Goal: Task Accomplishment & Management: Manage account settings

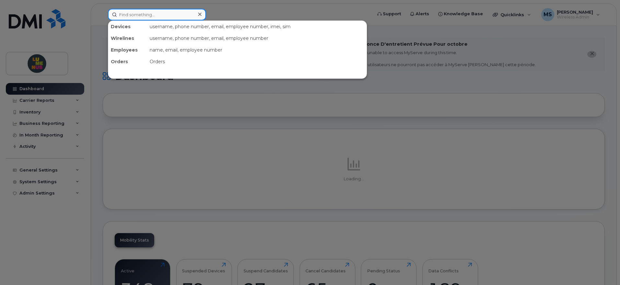
click at [148, 14] on input at bounding box center [157, 15] width 98 height 12
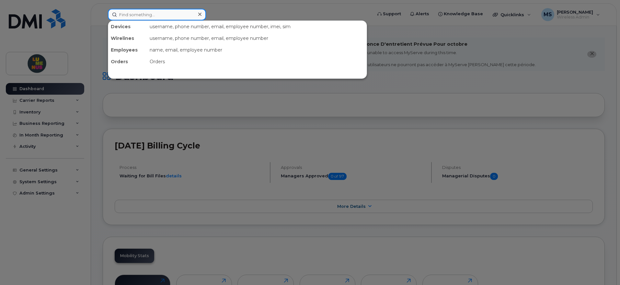
click at [157, 11] on input at bounding box center [157, 15] width 98 height 12
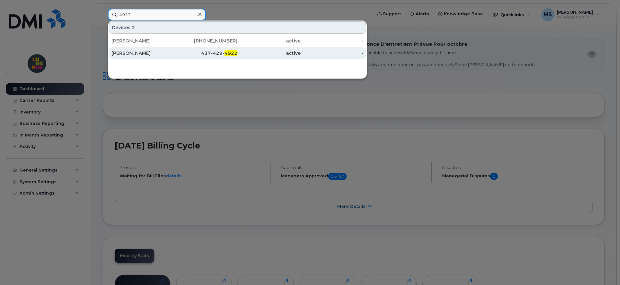
type input "4922"
click at [135, 52] on div "Carina Hetherton" at bounding box center [142, 53] width 63 height 6
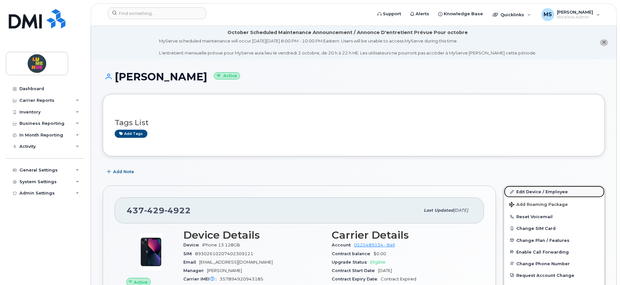
click at [540, 192] on link "Edit Device / Employee" at bounding box center [554, 192] width 100 height 12
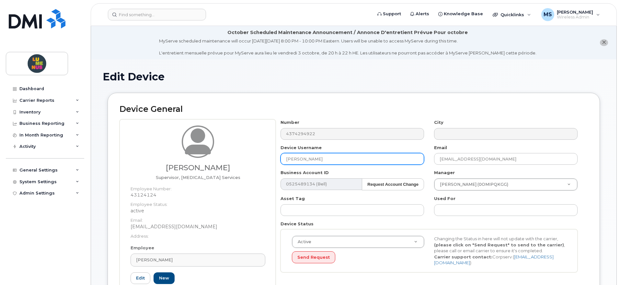
click at [335, 162] on input "[PERSON_NAME]" at bounding box center [351, 159] width 143 height 12
drag, startPoint x: 347, startPoint y: 158, endPoint x: 236, endPoint y: 158, distance: 110.4
click at [236, 158] on div "Carina Hetherton Supervisor, Autism Services Employee Number: 43124124 Employee…" at bounding box center [354, 213] width 468 height 189
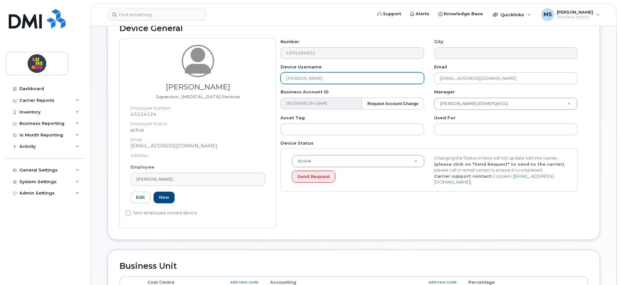
scroll to position [81, 0]
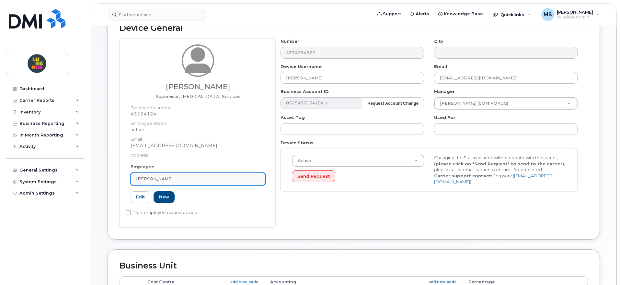
click at [164, 174] on link "[PERSON_NAME]" at bounding box center [198, 178] width 135 height 13
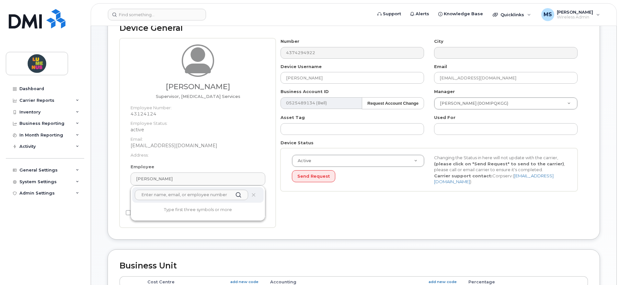
click at [175, 194] on input "text" at bounding box center [191, 194] width 113 height 10
paste input "Hsuan Wang"
type input "Hsuan Wang"
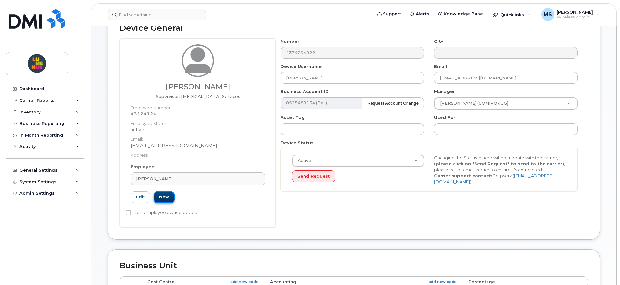
click at [166, 195] on link "New" at bounding box center [164, 197] width 21 height 12
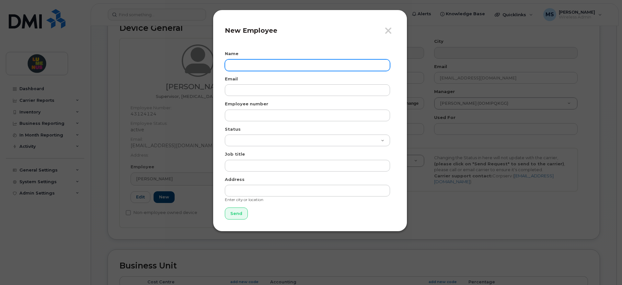
click at [286, 69] on input "text" at bounding box center [307, 65] width 165 height 12
paste input "Hsuan Wang"
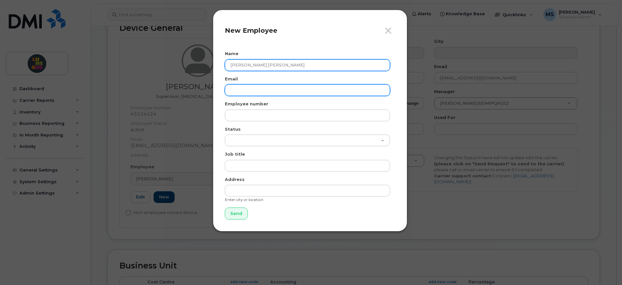
type input "Michelle Tzu Hsuan Wang"
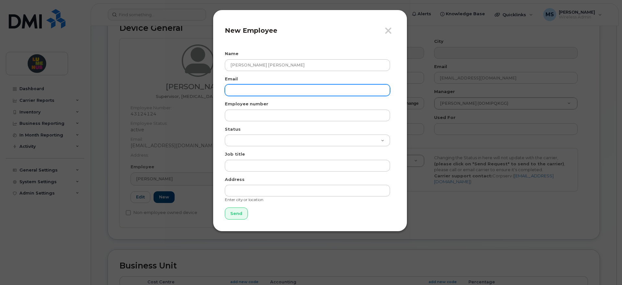
click at [262, 89] on input "email" at bounding box center [307, 90] width 165 height 12
click at [248, 87] on input "email" at bounding box center [307, 90] width 165 height 12
paste input "mwang@lumenus.ca"
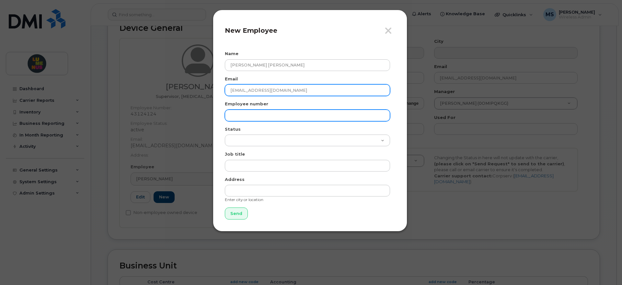
type input "mwang@lumenus.ca"
click at [252, 109] on input "text" at bounding box center [307, 115] width 165 height 12
type input "S"
paste input "SR2508-0043"
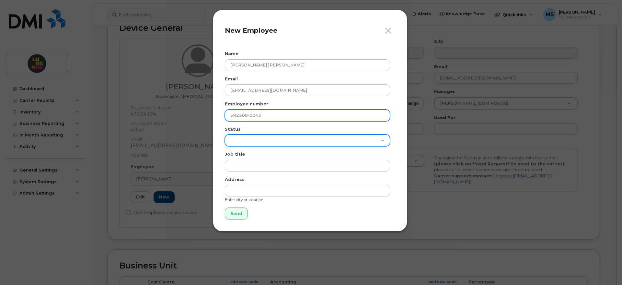
type input "SR2508-0043"
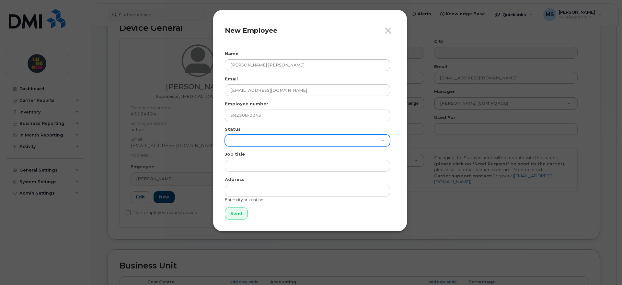
click at [246, 136] on select "Active On-Leave Long Term Short Term Maternity Leave Temp Layoff Inactive" at bounding box center [307, 140] width 165 height 12
select select "active"
click at [225, 134] on select "Active On-Leave Long Term Short Term Maternity Leave Temp Layoff Inactive" at bounding box center [307, 140] width 165 height 12
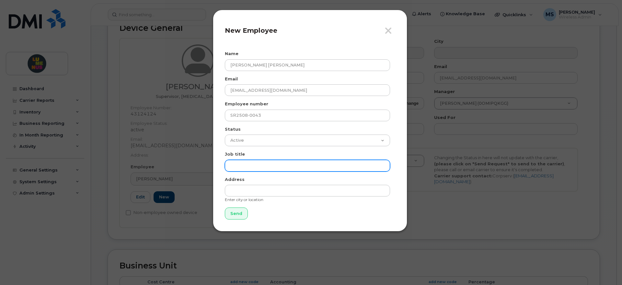
click at [246, 163] on input "text" at bounding box center [307, 166] width 165 height 12
click at [259, 166] on input "text" at bounding box center [307, 166] width 165 height 12
paste input "Clinical Supervisor Autism Services"
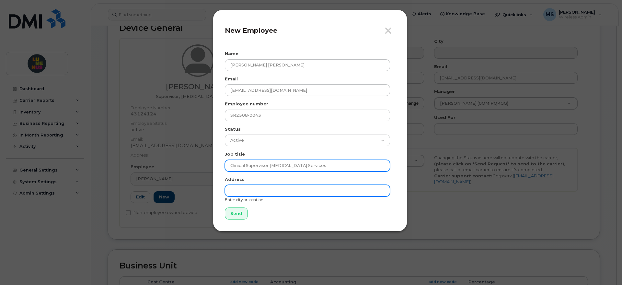
type input "Clinical Supervisor Autism Services"
click at [252, 193] on input "text" at bounding box center [307, 191] width 165 height 12
click at [253, 192] on input "text" at bounding box center [307, 191] width 165 height 12
type input "Hartsdale"
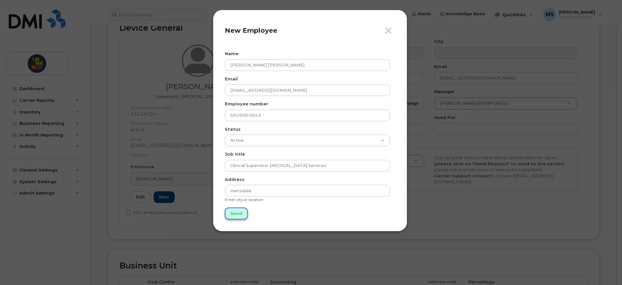
click at [235, 211] on input "Send" at bounding box center [236, 213] width 23 height 12
type input "Send"
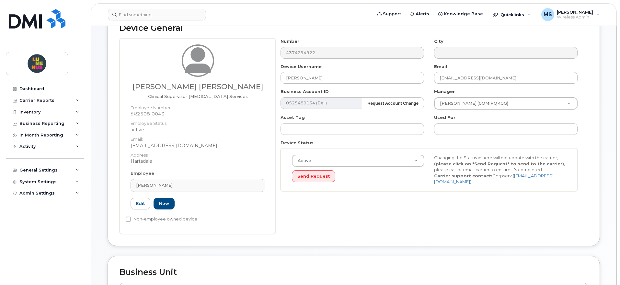
click at [368, 201] on div "Number 4374294922 City Device Username Carina Hetherton Email chetherton@lumenu…" at bounding box center [432, 136] width 312 height 196
click at [195, 186] on div "Carina Hetherton" at bounding box center [198, 185] width 124 height 6
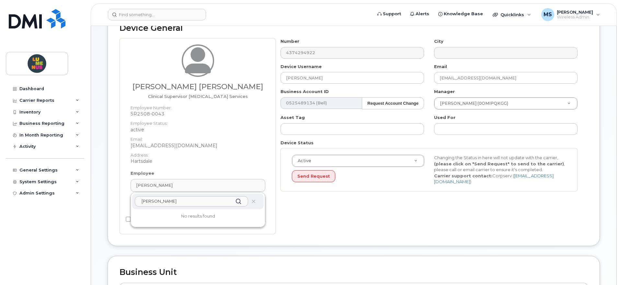
drag, startPoint x: 180, startPoint y: 200, endPoint x: 117, endPoint y: 200, distance: 63.2
click at [117, 200] on div "Device General Michelle Tzu Hsuan Wang Clinical Supervisor Autism Services Empl…" at bounding box center [354, 129] width 492 height 234
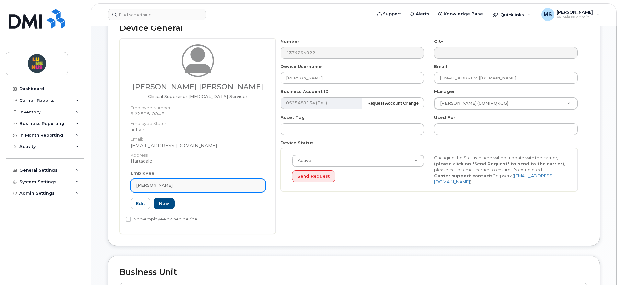
click at [180, 185] on div "Carina Hetherton" at bounding box center [198, 185] width 124 height 6
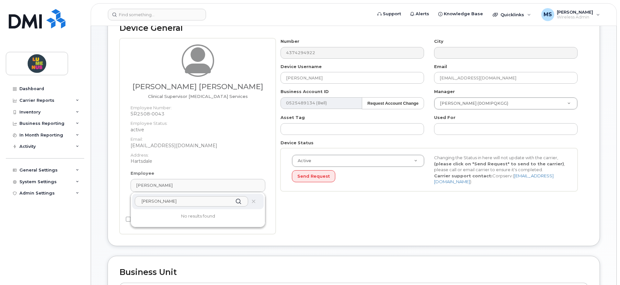
click at [196, 203] on input "Hsuan Wang" at bounding box center [191, 201] width 113 height 10
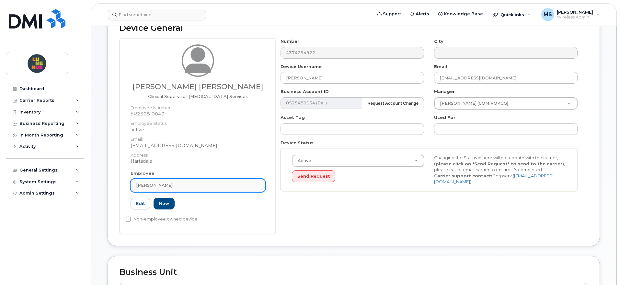
click at [187, 184] on div "Carina Hetherton" at bounding box center [198, 185] width 124 height 6
click at [164, 200] on link "New" at bounding box center [164, 204] width 21 height 12
click at [169, 183] on span "Carina Hetherton" at bounding box center [154, 185] width 37 height 6
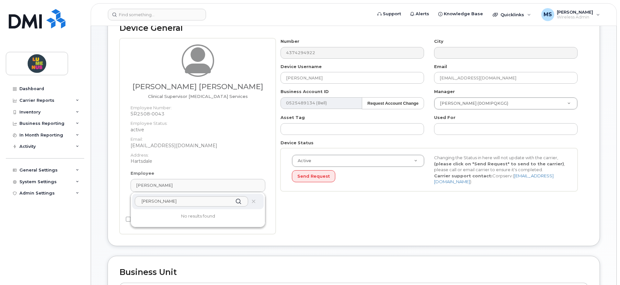
click at [239, 200] on icon at bounding box center [238, 200] width 9 height 9
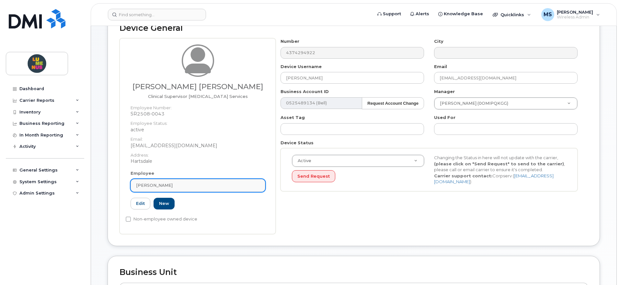
click at [176, 187] on div "Carina Hetherton" at bounding box center [198, 185] width 124 height 6
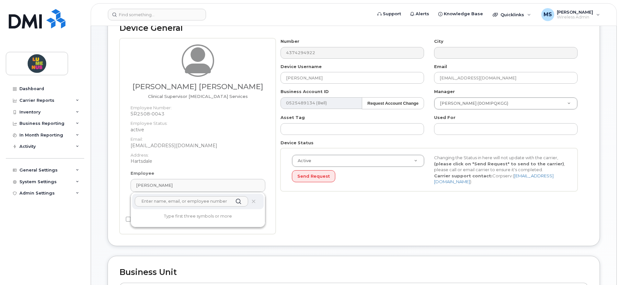
paste input "Clinical Supervisor Autism Services"
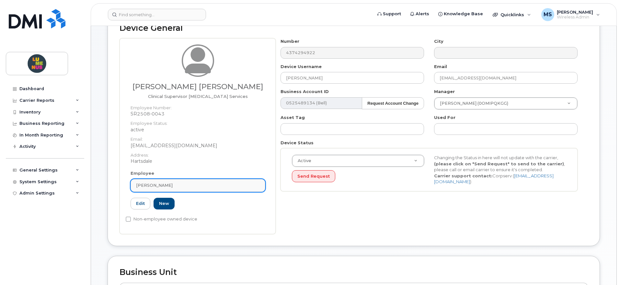
click at [172, 184] on span "Carina Hetherton" at bounding box center [154, 185] width 37 height 6
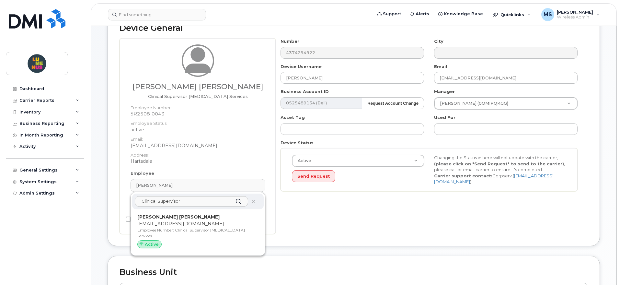
type input "Clinical"
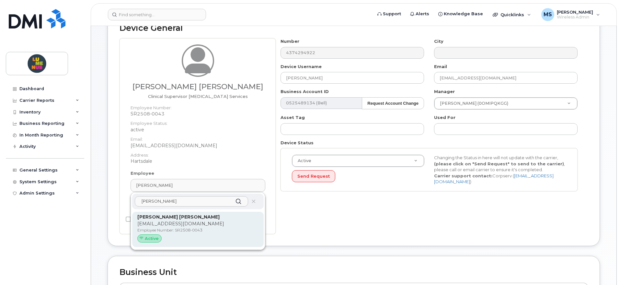
type input "wang"
click at [187, 223] on p "mwang@lumenus.ca" at bounding box center [197, 223] width 121 height 7
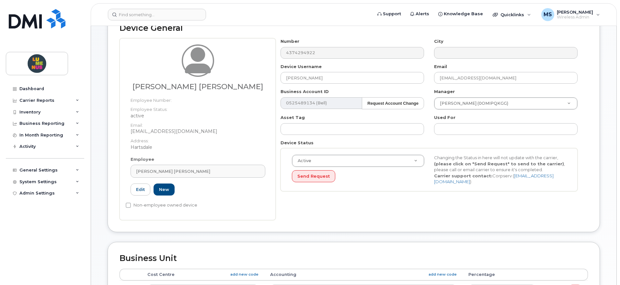
type input "SR2508-0043"
type input "Michelle Tzu Hsuan Wang"
type input "mwang@lumenus.ca"
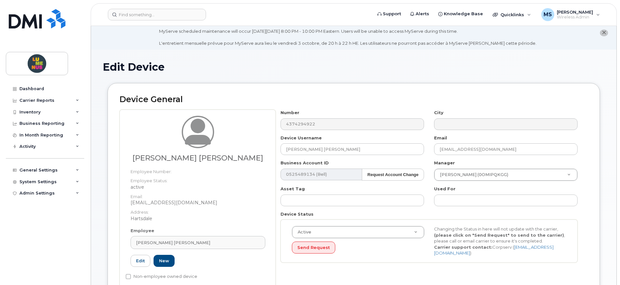
scroll to position [40, 0]
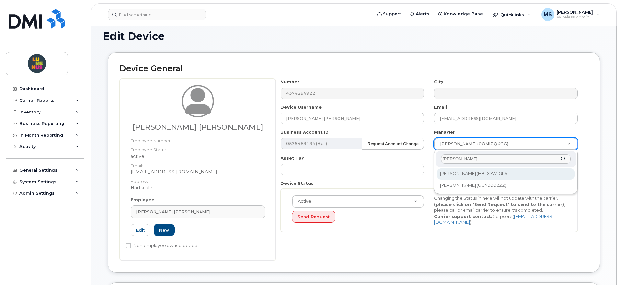
type input "erica"
type input "1915128"
type input "eric"
type input "2975838"
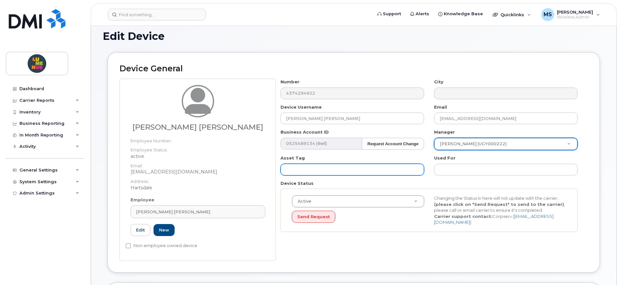
click at [295, 166] on input "text" at bounding box center [351, 170] width 143 height 12
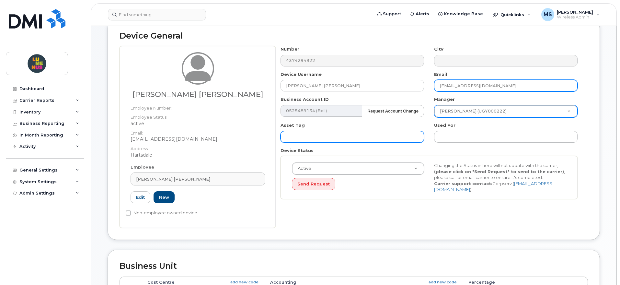
scroll to position [59, 0]
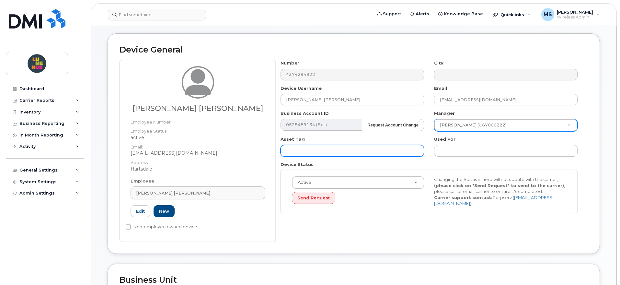
click at [303, 151] on input "text" at bounding box center [351, 151] width 143 height 12
paste input "DJFJYV0HQ5"
drag, startPoint x: 316, startPoint y: 149, endPoint x: 257, endPoint y: 151, distance: 59.6
click at [257, 151] on div "Michelle Tzu Hsuan Wang Employee Number: Employee Status: active Email: mwang@l…" at bounding box center [354, 151] width 468 height 182
type input "DJFJYV0HQ5"
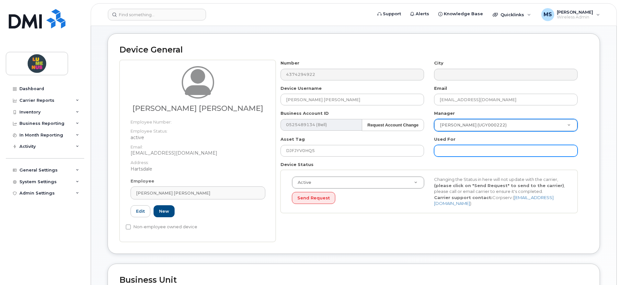
click at [439, 148] on input "text" at bounding box center [505, 151] width 143 height 12
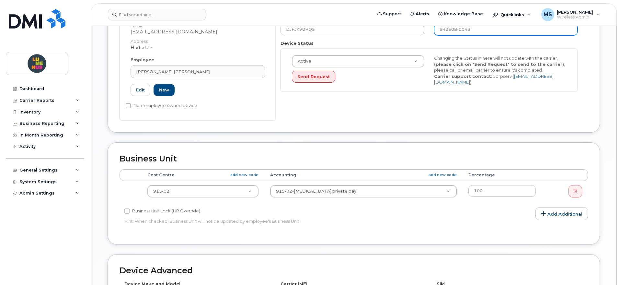
scroll to position [181, 0]
type input "SR2508-0043"
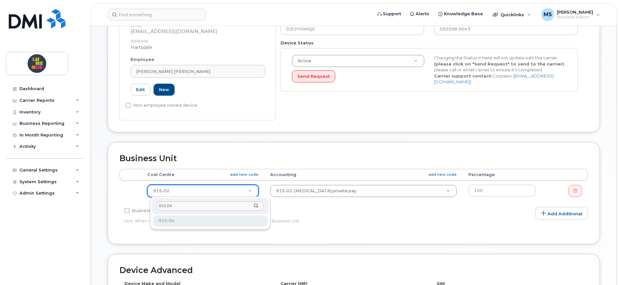
type input "915-04"
type input "19149405"
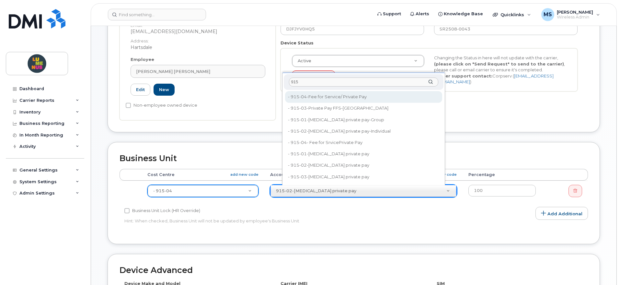
type input "915"
type input "19149406"
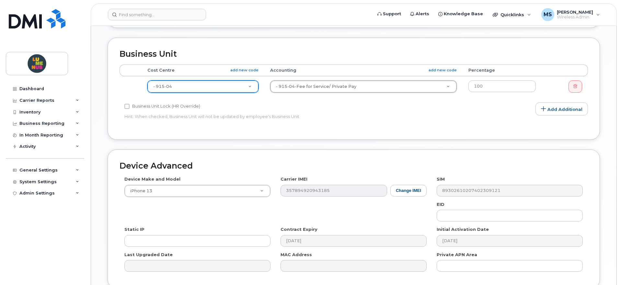
scroll to position [343, 0]
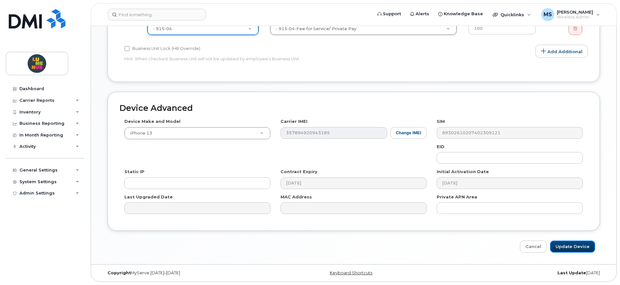
click at [576, 243] on input "Update Device" at bounding box center [572, 246] width 45 height 12
type input "Saving..."
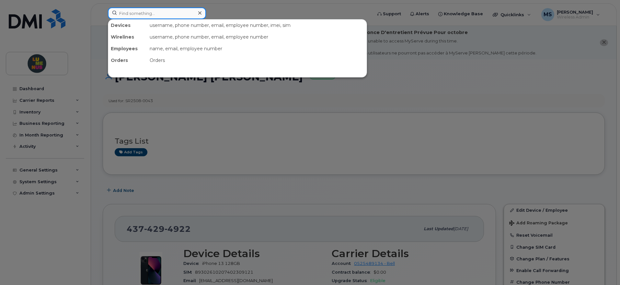
click at [158, 17] on input at bounding box center [157, 13] width 98 height 12
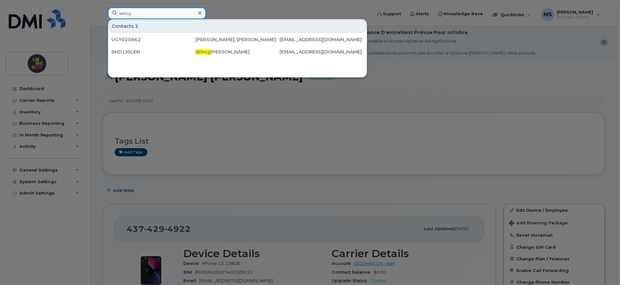
drag, startPoint x: 147, startPoint y: 13, endPoint x: 43, endPoint y: 13, distance: 103.3
click at [103, 13] on div "wincy Contacts 2 UGY020862 [PERSON_NAME], Wing [PERSON_NAME] [EMAIL_ADDRESS][DO…" at bounding box center [238, 14] width 270 height 14
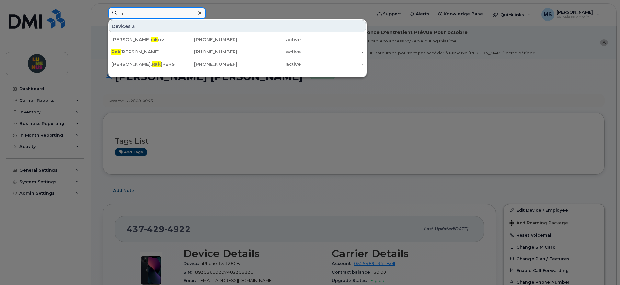
type input "r"
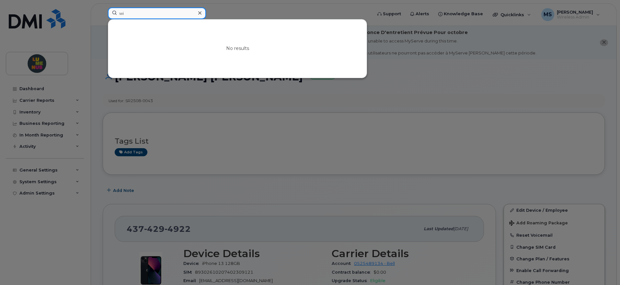
type input "w"
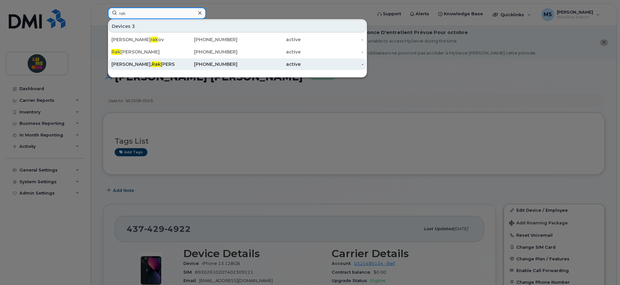
type input "rak"
click at [131, 65] on div "Benjamin, Rak ayla Georgine" at bounding box center [142, 64] width 63 height 6
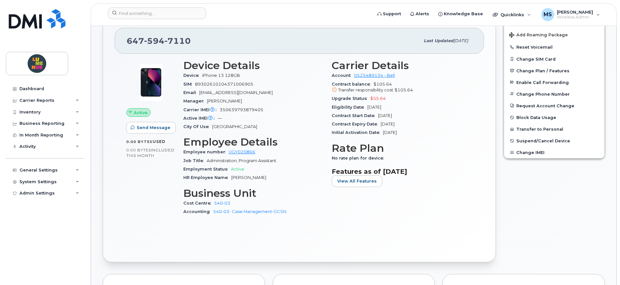
scroll to position [81, 0]
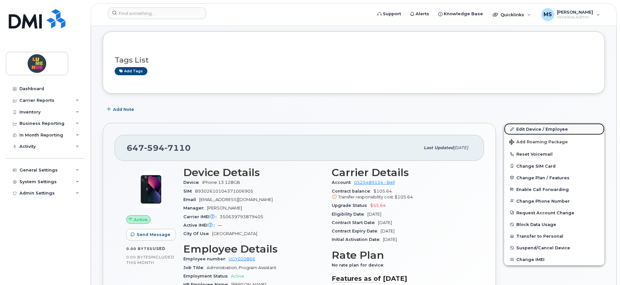
click at [539, 126] on link "Edit Device / Employee" at bounding box center [554, 129] width 100 height 12
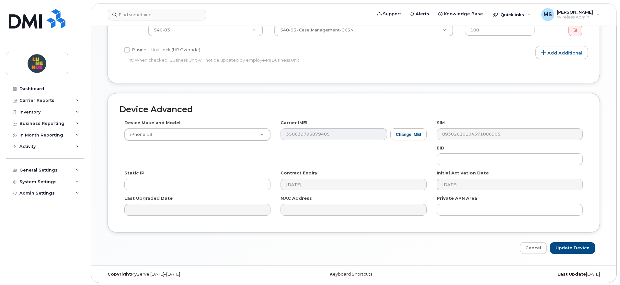
scroll to position [350, 0]
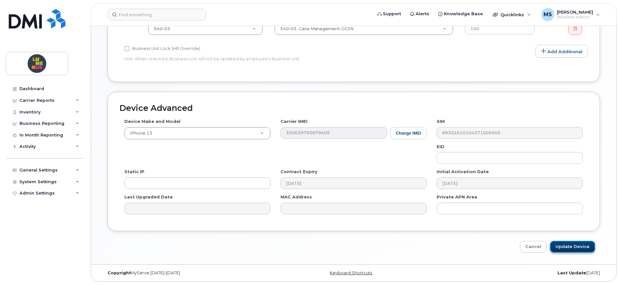
drag, startPoint x: 571, startPoint y: 248, endPoint x: 571, endPoint y: 245, distance: 3.6
click at [570, 248] on input "Update Device" at bounding box center [572, 247] width 45 height 12
type input "Saving..."
